Goal: Communication & Community: Answer question/provide support

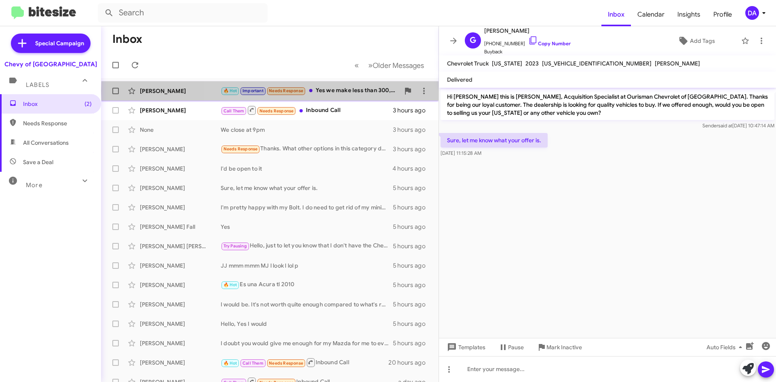
click at [338, 91] on div "🔥 Hot Important Needs Response Yes we make less than 300,000" at bounding box center [310, 90] width 179 height 9
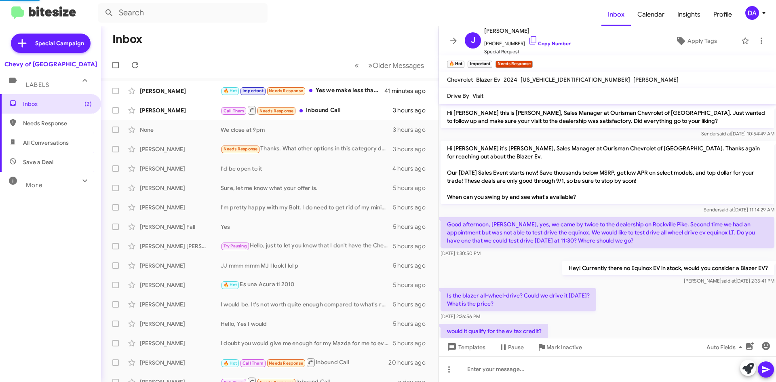
scroll to position [273, 0]
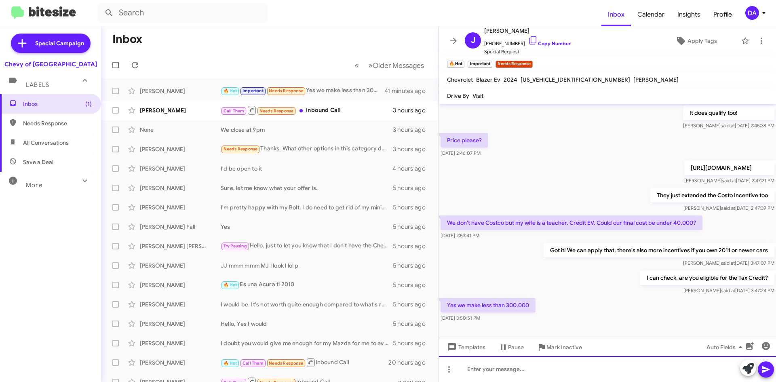
click at [516, 363] on div at bounding box center [607, 369] width 337 height 26
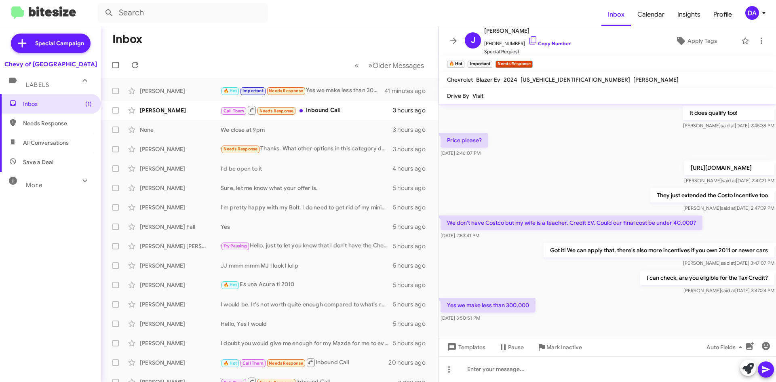
click at [552, 84] on div "[US_VEHICLE_IDENTIFICATION_NUMBER]" at bounding box center [575, 80] width 113 height 10
click at [552, 80] on span "[US_VEHICLE_IDENTIFICATION_NUMBER]" at bounding box center [576, 79] width 110 height 7
copy span "[US_VEHICLE_IDENTIFICATION_NUMBER]"
click at [684, 163] on p "[URL][DOMAIN_NAME]" at bounding box center [729, 167] width 90 height 15
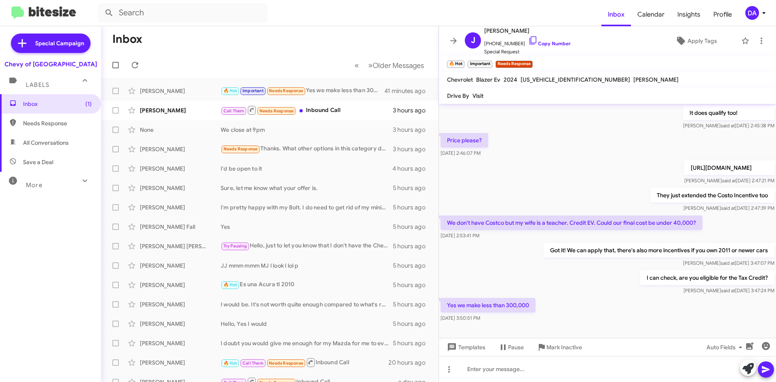
click at [684, 163] on p "[URL][DOMAIN_NAME]" at bounding box center [729, 167] width 90 height 15
copy p "[URL][DOMAIN_NAME]"
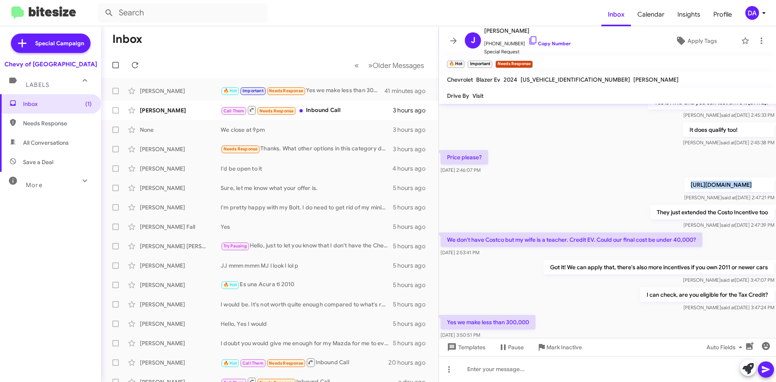
scroll to position [289, 0]
